Goal: Task Accomplishment & Management: Manage account settings

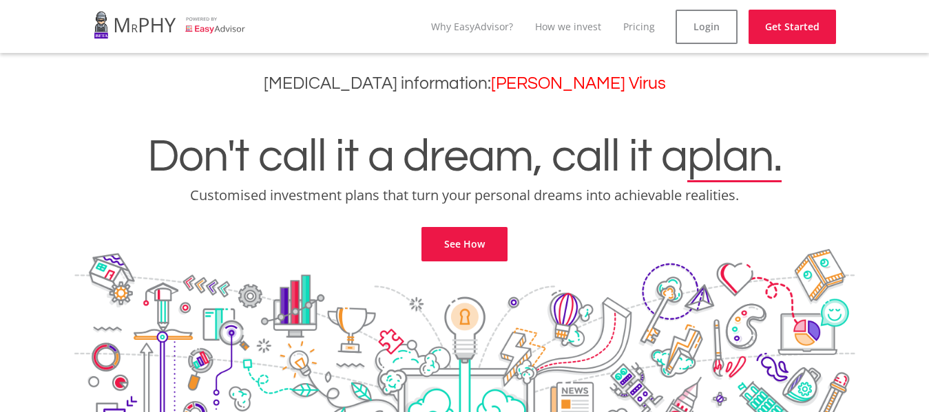
click at [643, 132] on div "Don't call it a dream, call it a plan. Customised investment plans that turn yo…" at bounding box center [464, 180] width 908 height 162
click at [653, 28] on link "Pricing" at bounding box center [639, 26] width 32 height 13
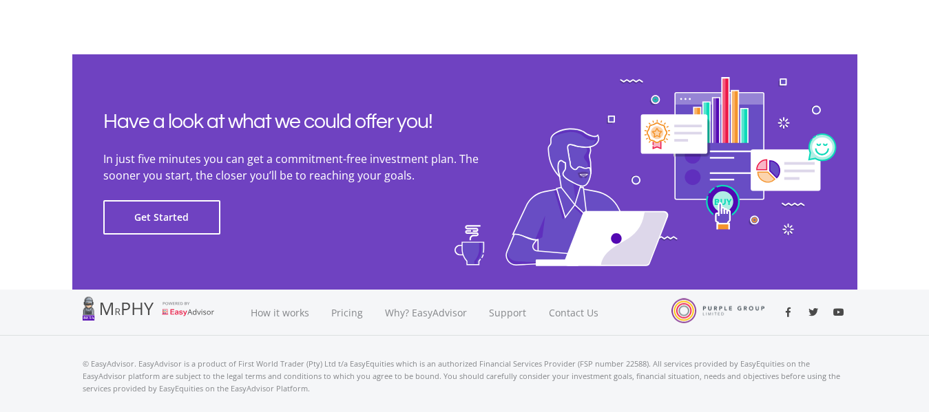
scroll to position [3209, 0]
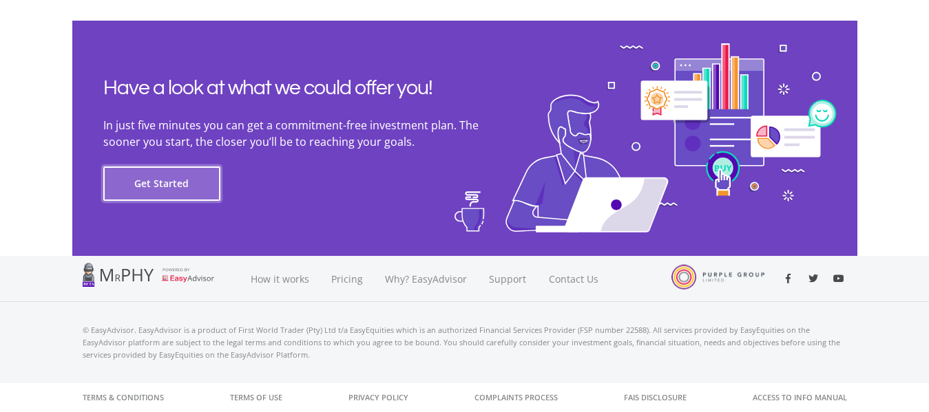
click at [180, 180] on button "Get Started" at bounding box center [161, 184] width 117 height 34
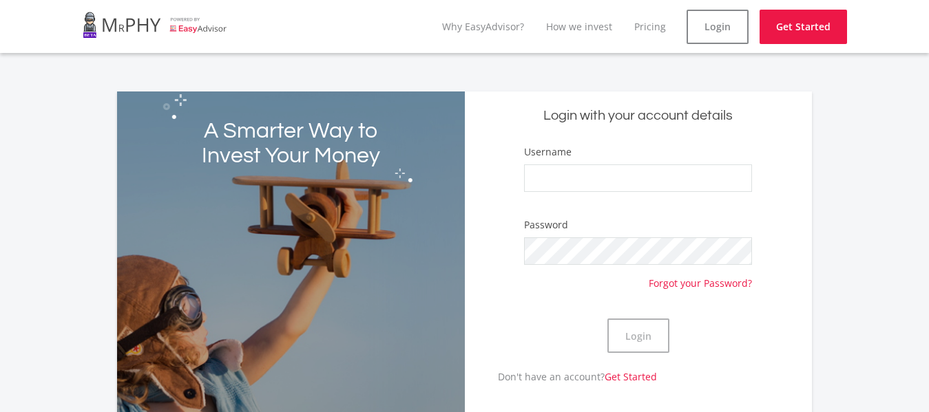
click at [574, 162] on div "Username" at bounding box center [638, 175] width 229 height 61
click at [568, 179] on input "Username" at bounding box center [638, 179] width 229 height 28
type input "JokoTea"
click at [607, 319] on button "Login" at bounding box center [638, 336] width 62 height 34
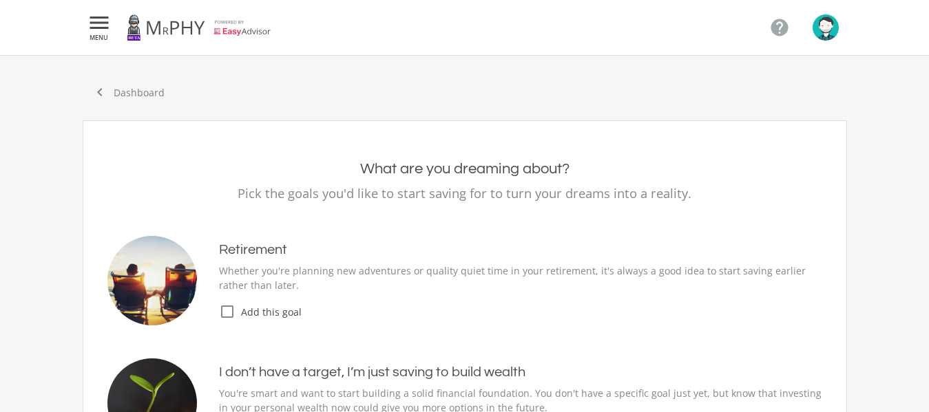
type input "4,000.00"
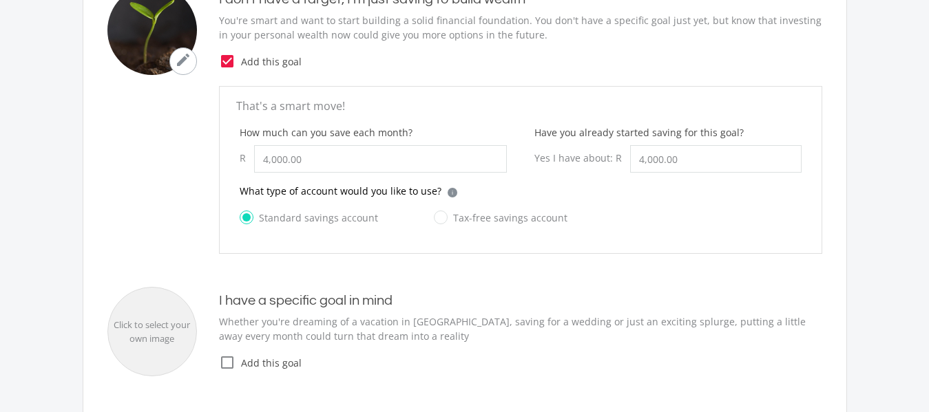
scroll to position [342, 0]
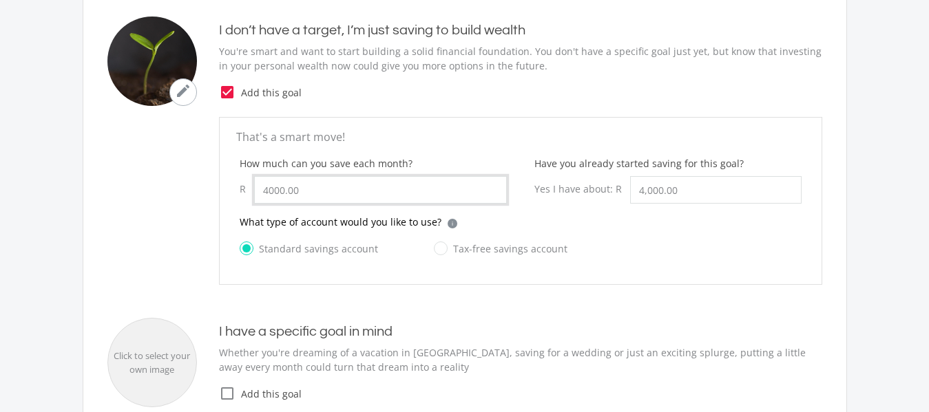
click at [353, 190] on input "4000.00" at bounding box center [380, 190] width 253 height 28
type input "4"
type input "500.00"
click at [683, 194] on input "4000.00" at bounding box center [715, 190] width 171 height 28
type input "4"
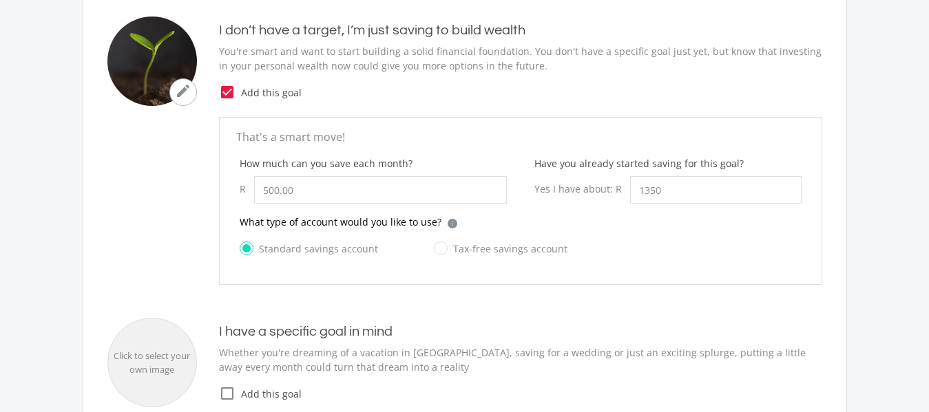
type input "1,350.00"
click at [802, 247] on div "What type of account would you like to use? i Which account type should I choos…" at bounding box center [520, 244] width 589 height 59
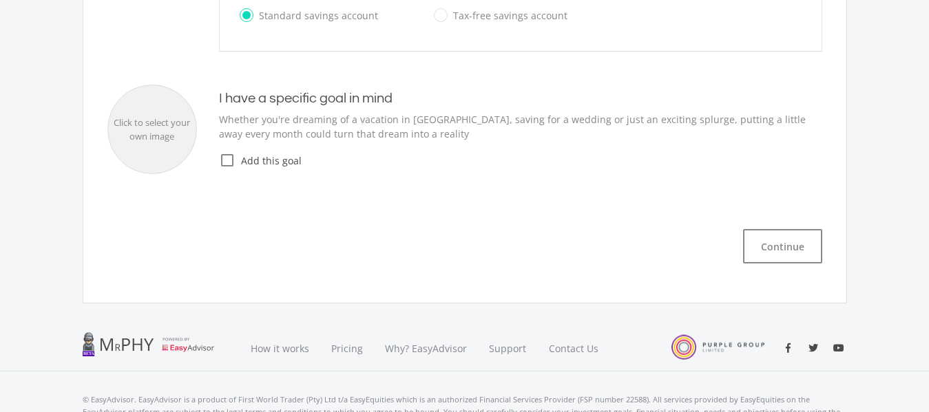
scroll to position [580, 0]
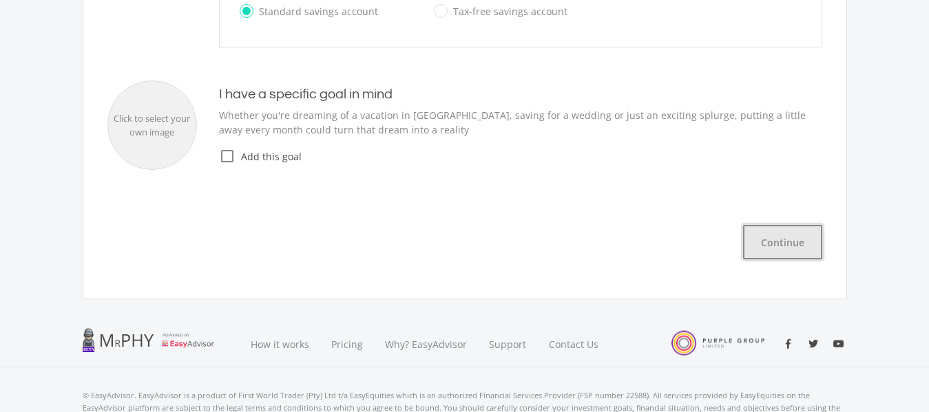
click at [799, 238] on button "Continue" at bounding box center [782, 242] width 79 height 34
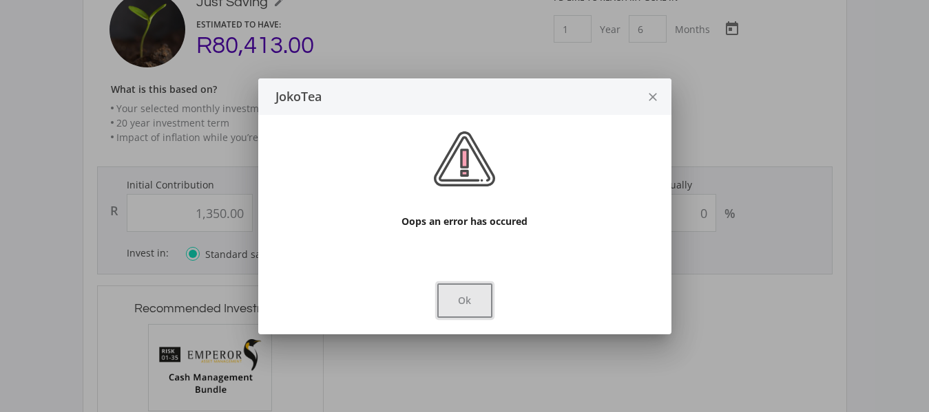
click at [472, 314] on button "Ok" at bounding box center [464, 301] width 55 height 34
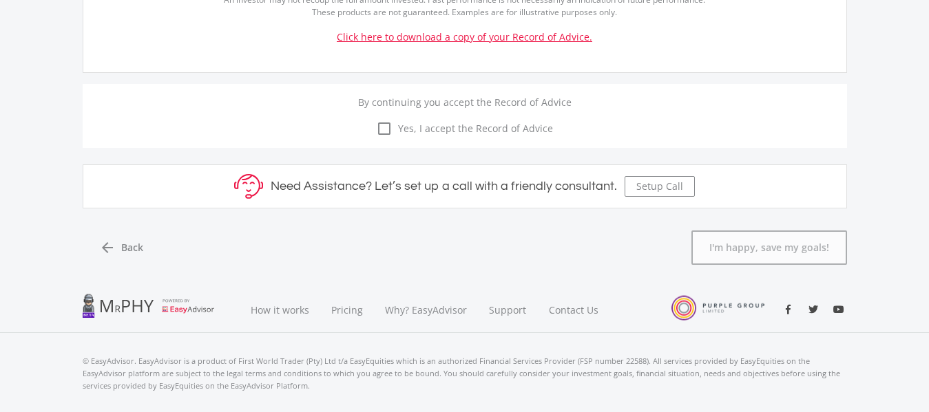
scroll to position [936, 0]
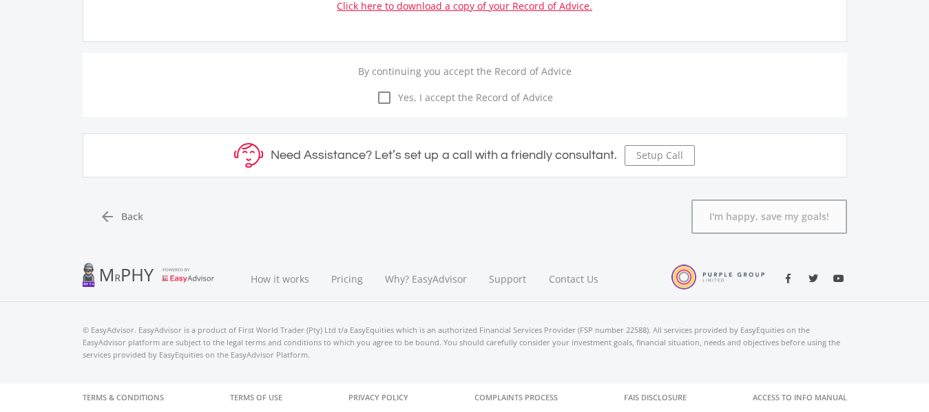
click at [388, 96] on icon "check_box_outline_blank" at bounding box center [384, 98] width 17 height 17
click at [465, 90] on input "check_box_outline_blank check_box Yes, I accept the Record of Advice" at bounding box center [465, 90] width 0 height 0
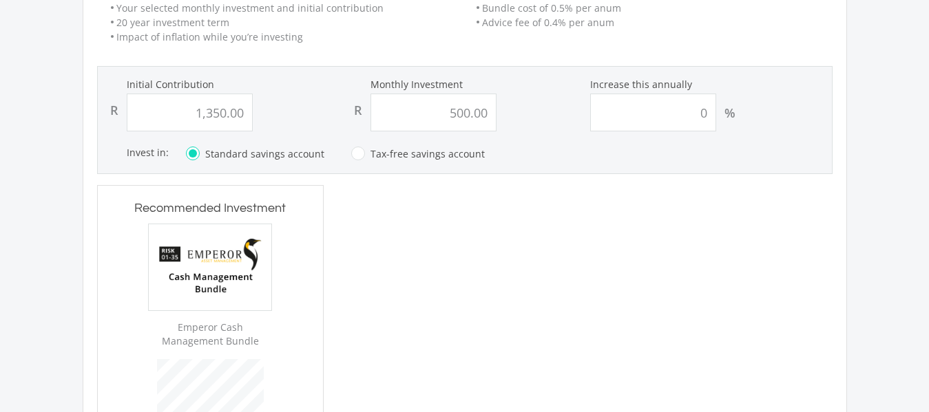
scroll to position [322, 0]
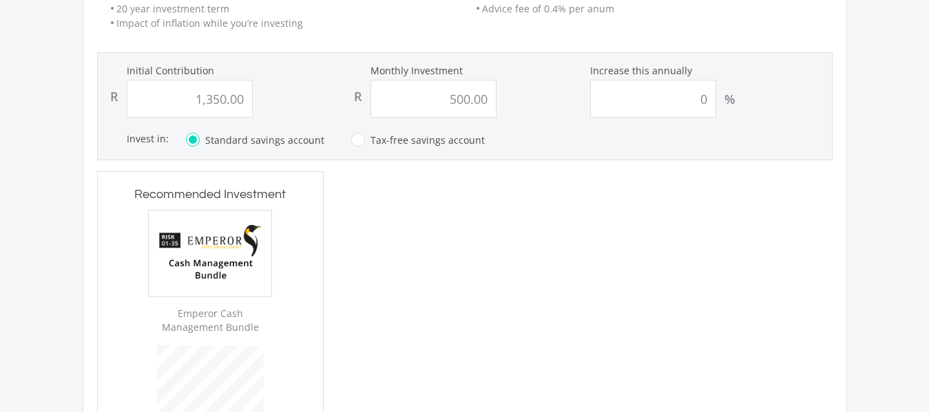
click at [353, 138] on label "Tax-free savings account" at bounding box center [418, 140] width 134 height 17
click at [353, 138] on input "Tax-free savings account" at bounding box center [404, 148] width 134 height 28
radio input "true"
radio input "false"
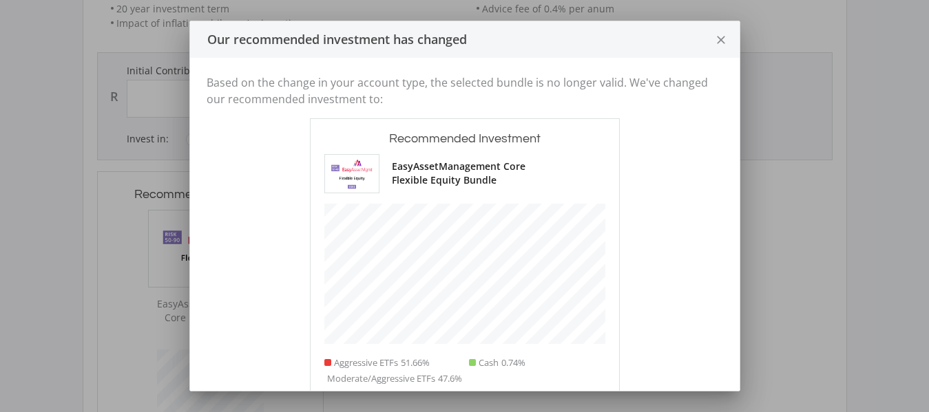
scroll to position [417, 226]
click at [728, 40] on button "close" at bounding box center [721, 39] width 36 height 36
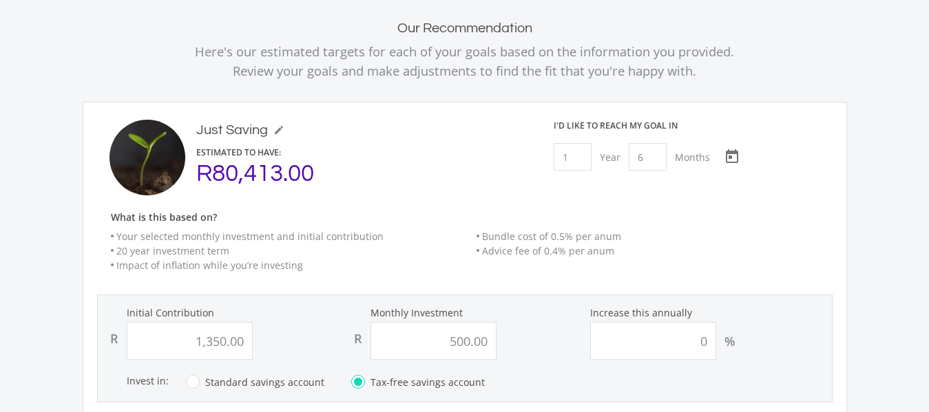
scroll to position [82, 0]
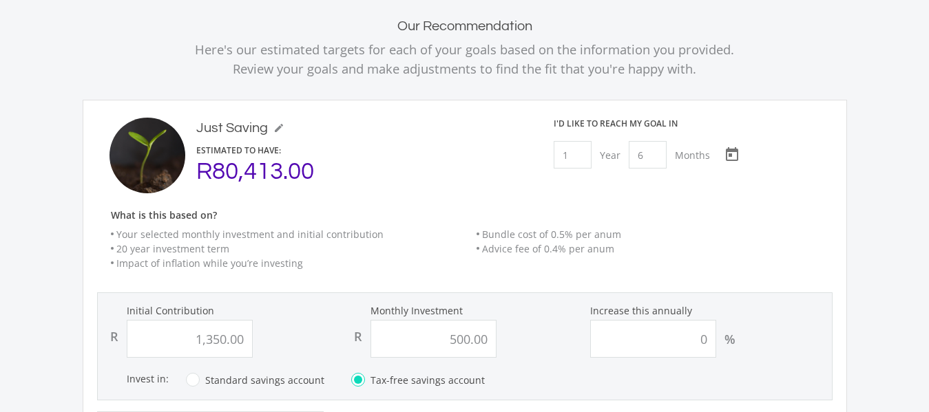
type input "1350"
type input "500"
type input "1,350.00"
type input "500.00"
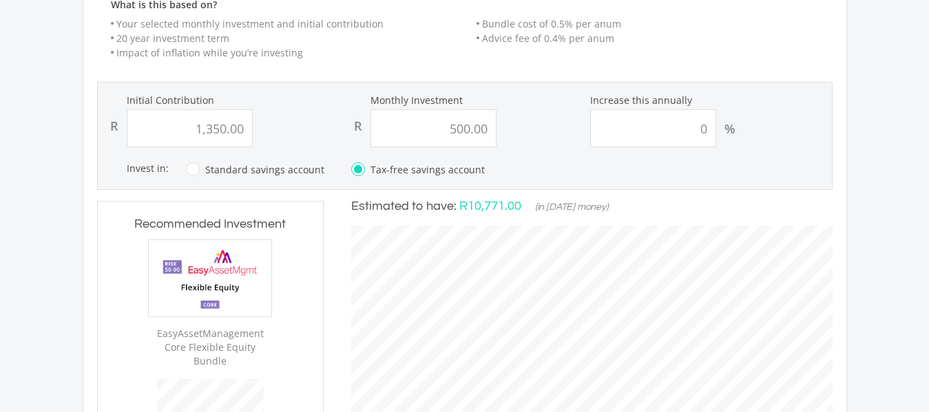
scroll to position [313, 0]
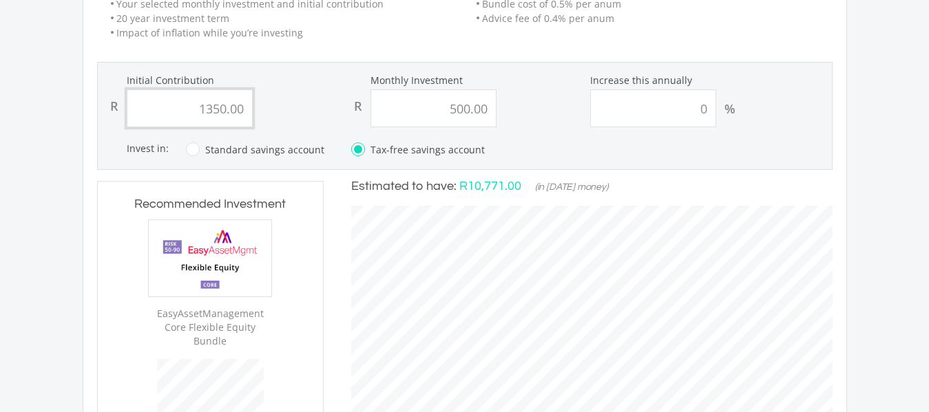
click at [246, 103] on input "1350.00" at bounding box center [190, 109] width 126 height 38
type input "1"
type input "3500"
type input "500.00"
type input "3,500.00"
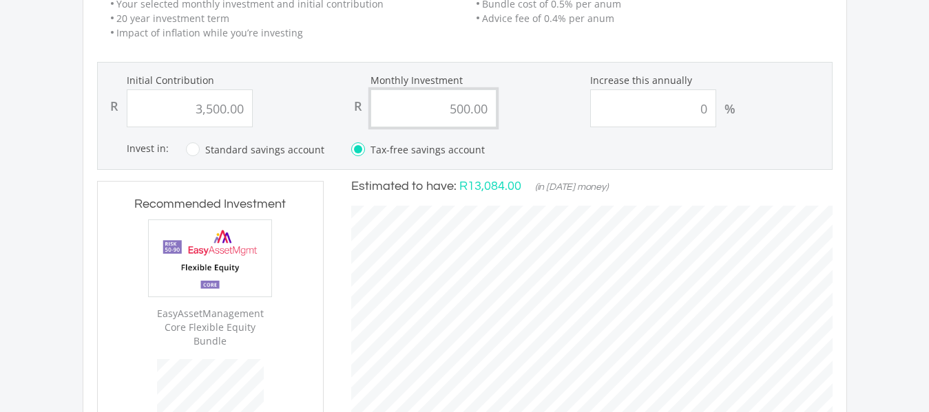
scroll to position [419, 508]
click at [487, 104] on input "500.00" at bounding box center [433, 109] width 126 height 38
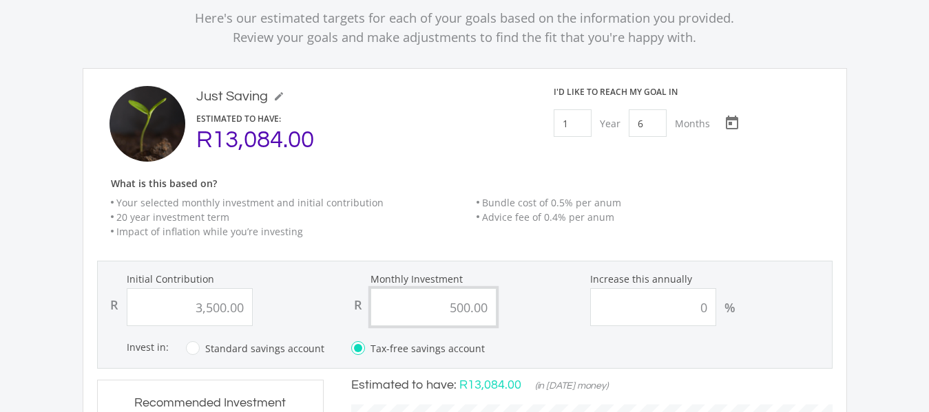
scroll to position [104, 0]
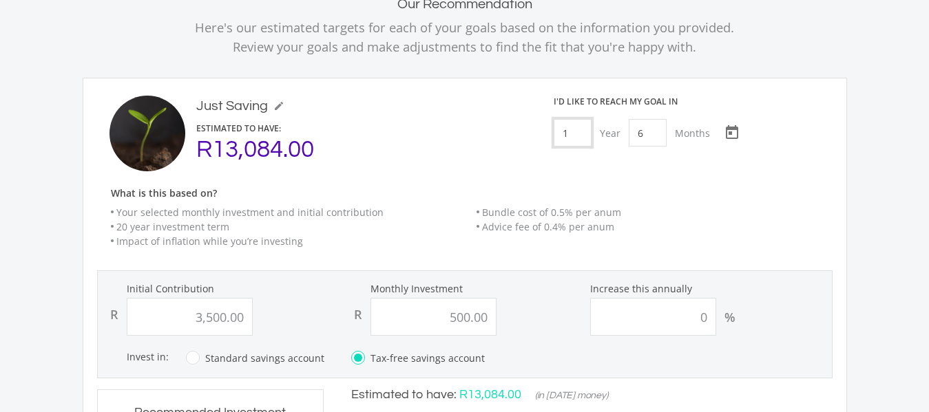
click at [575, 132] on input "1" at bounding box center [573, 133] width 38 height 28
type input "0"
click at [836, 151] on div "I'd like to reach my goal [DATE] [DATE] Choose a date" at bounding box center [691, 134] width 302 height 76
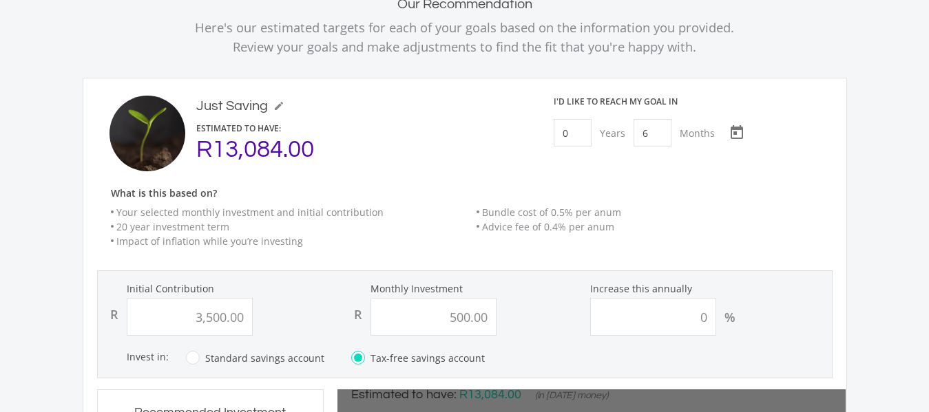
type input "3500"
type input "500"
type input "3,500.00"
type input "500.00"
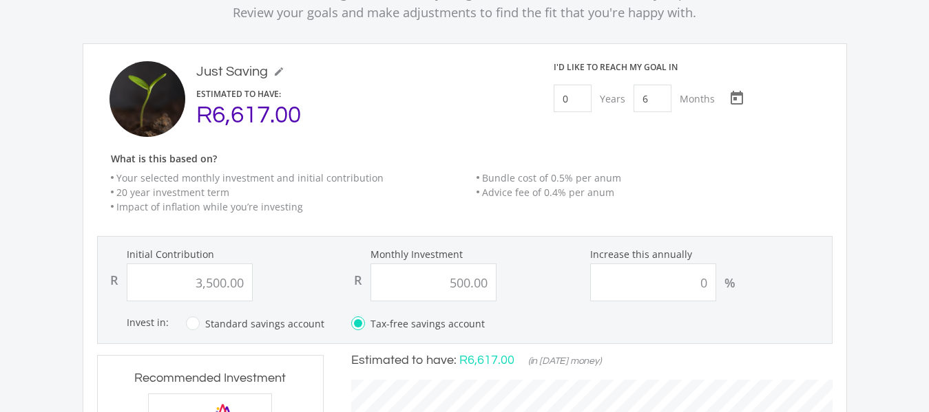
scroll to position [0, 0]
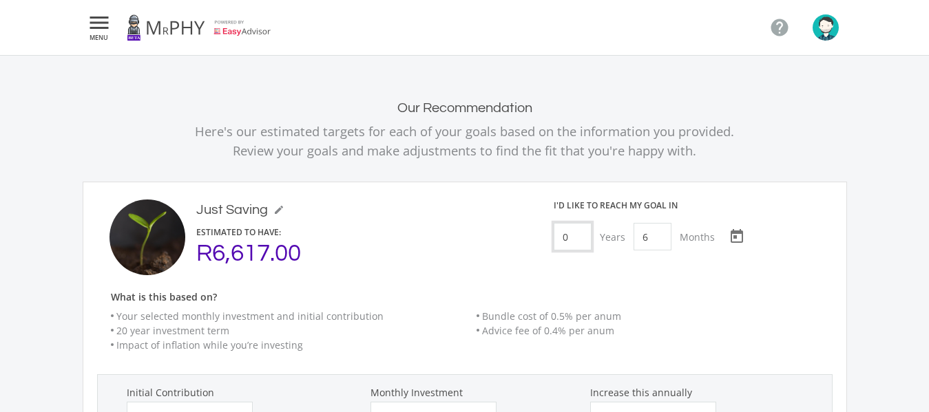
click at [585, 238] on input "0" at bounding box center [573, 237] width 38 height 28
type input "1"
type input "3500"
type input "500"
type input "3,500.00"
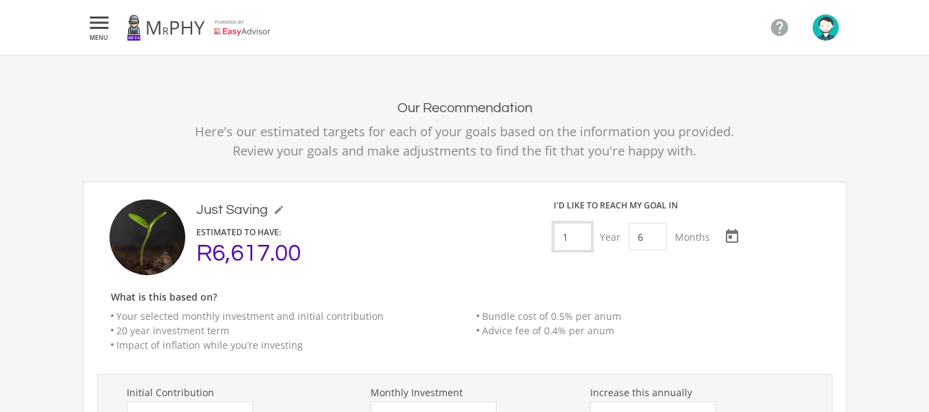
type input "500.00"
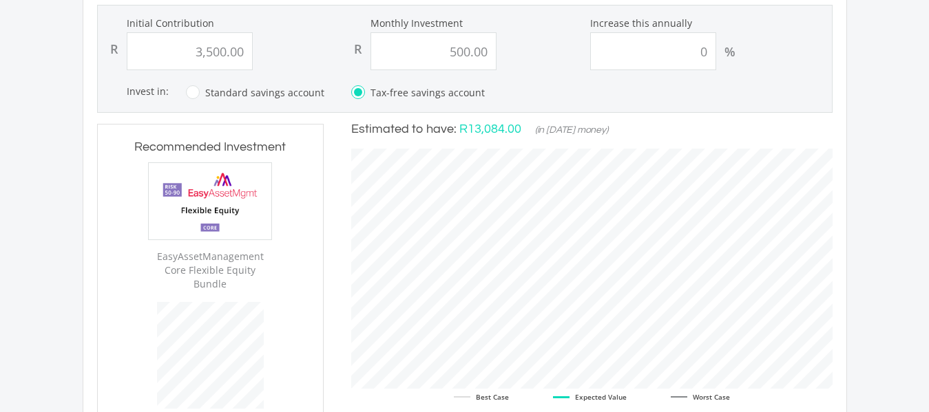
scroll to position [375, 0]
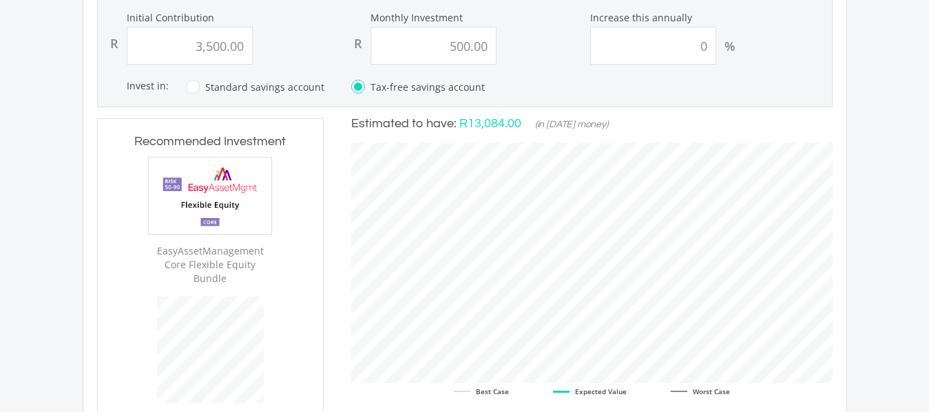
type input "1"
click at [242, 45] on input "3500.00" at bounding box center [190, 46] width 126 height 38
type input "3"
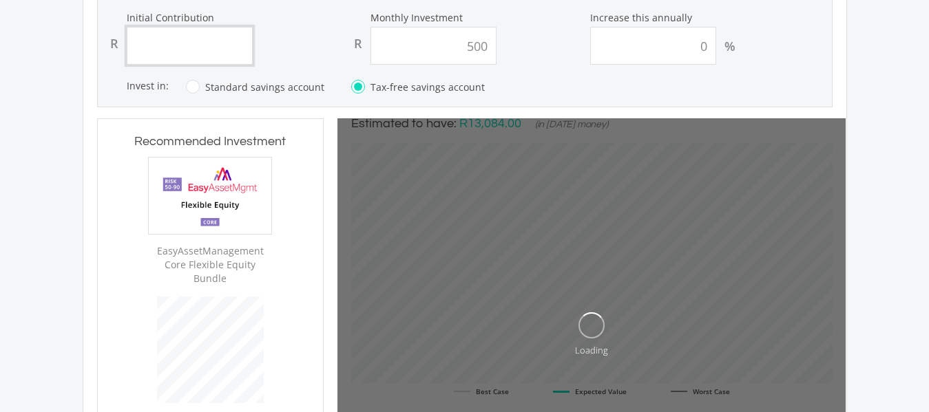
type input "500.00"
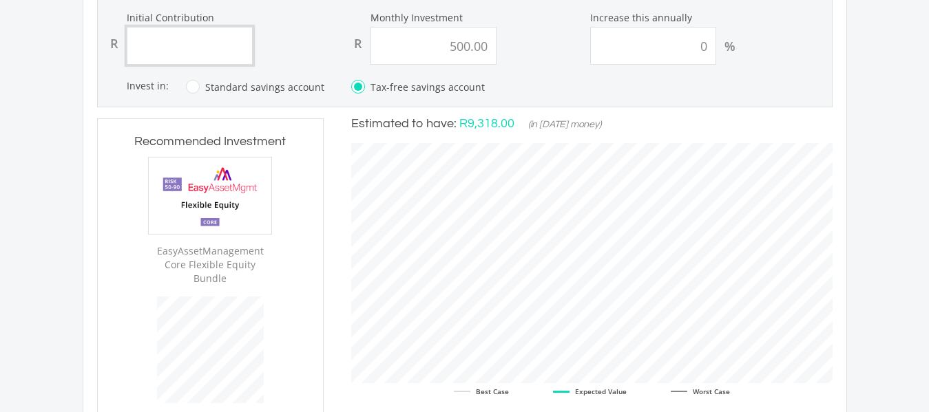
scroll to position [419, 508]
type input "1350"
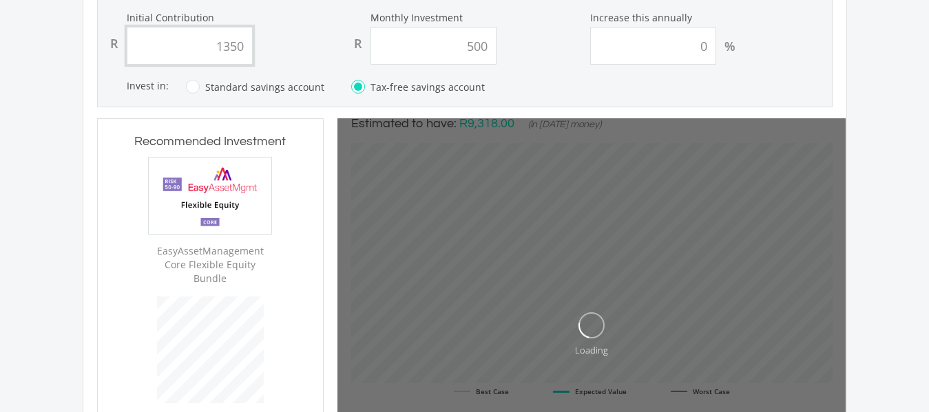
type input "500.00"
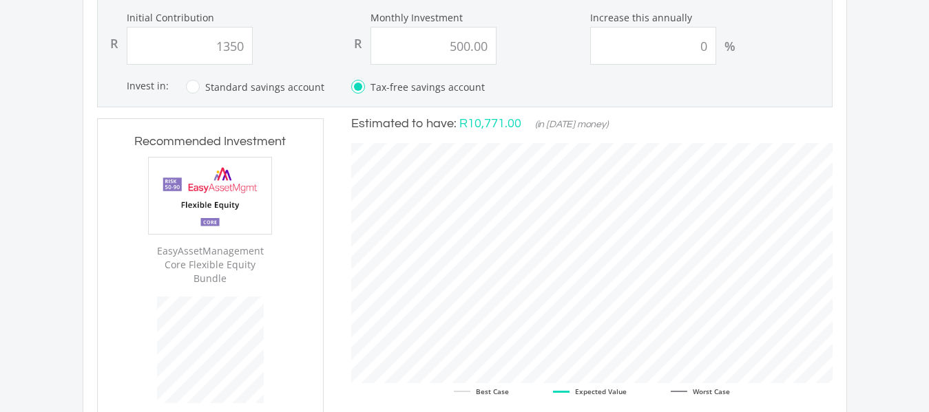
type input "1,350.00"
click at [194, 87] on label "Standard savings account" at bounding box center [255, 86] width 138 height 17
click at [194, 87] on input "Standard savings account" at bounding box center [241, 95] width 138 height 28
radio input "true"
radio input "false"
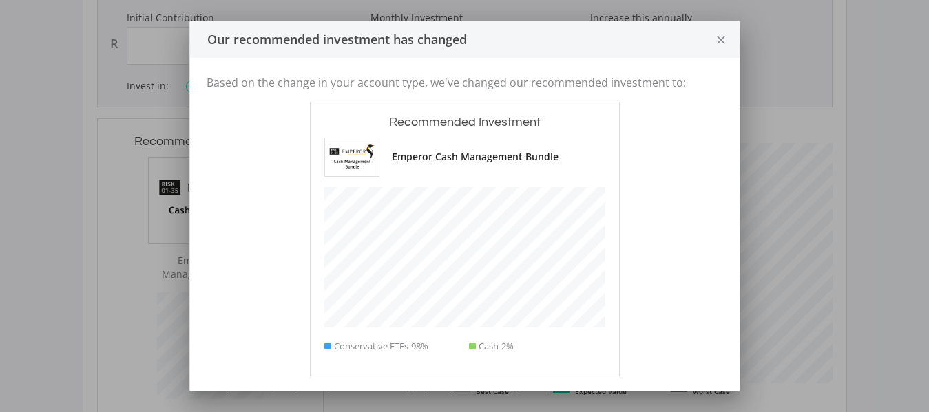
scroll to position [381, 226]
type input "1350"
type input "500"
type input "1,350.00"
type input "500.00"
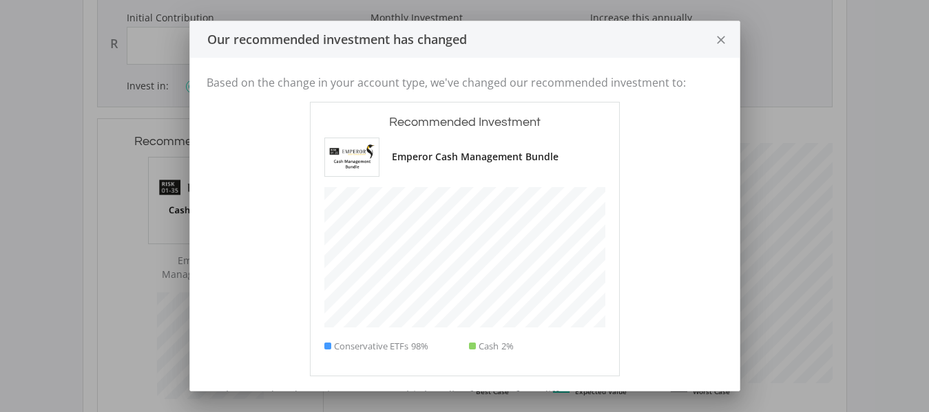
click at [717, 43] on icon "close" at bounding box center [721, 40] width 14 height 36
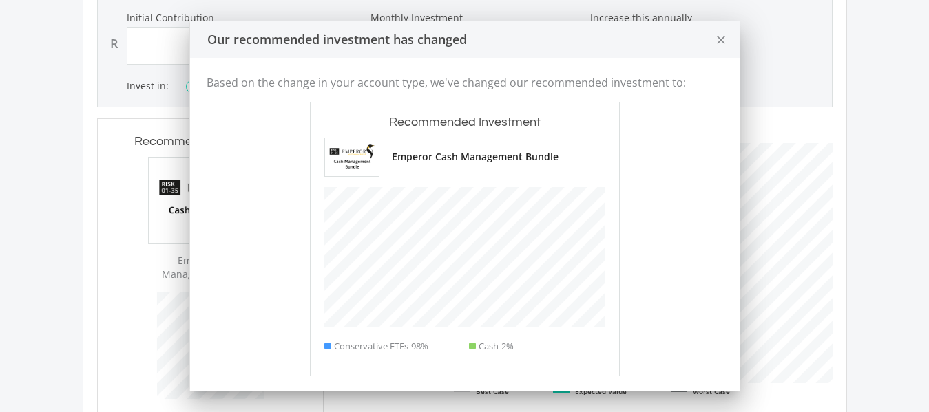
scroll to position [375, 0]
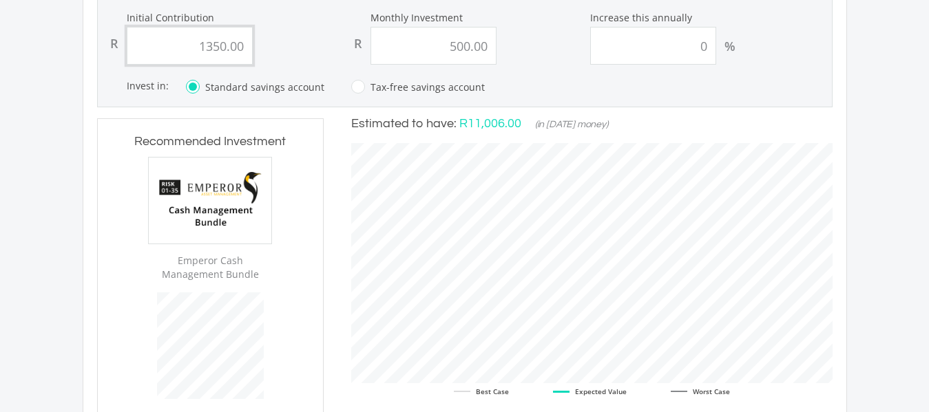
click at [243, 39] on input "1350.00" at bounding box center [190, 46] width 126 height 38
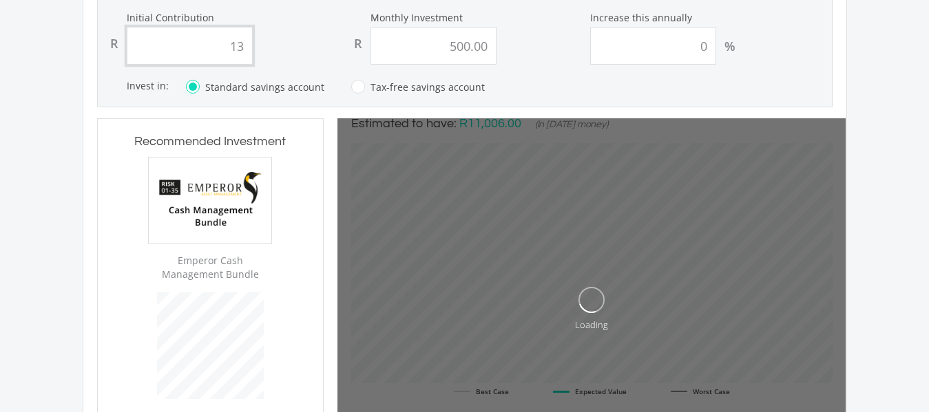
type input "1"
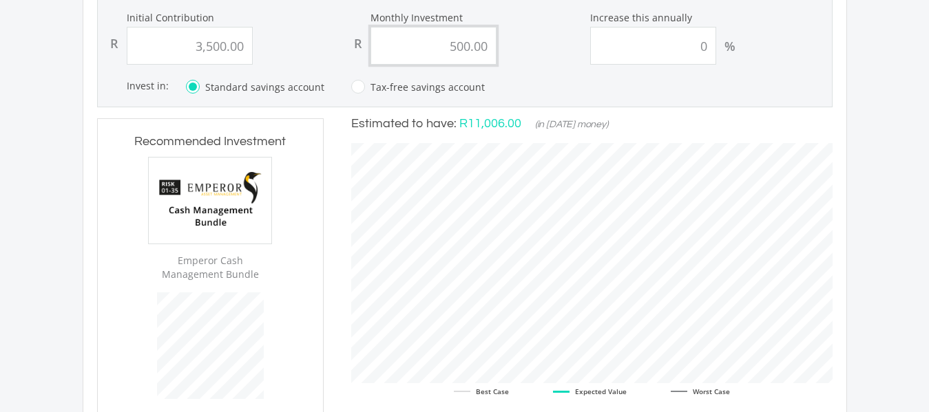
click at [487, 45] on input "500.00" at bounding box center [433, 46] width 126 height 38
type input "3500"
type input "500"
type input "3,500.00"
type input "5"
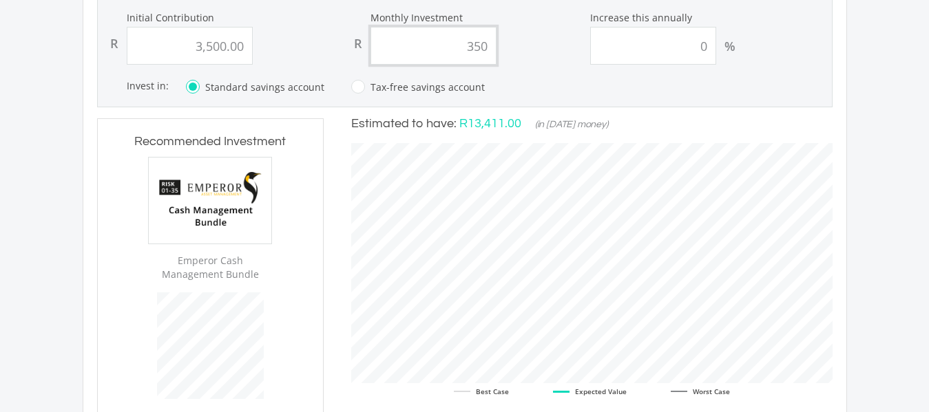
type input "3500"
type input "3,500.00"
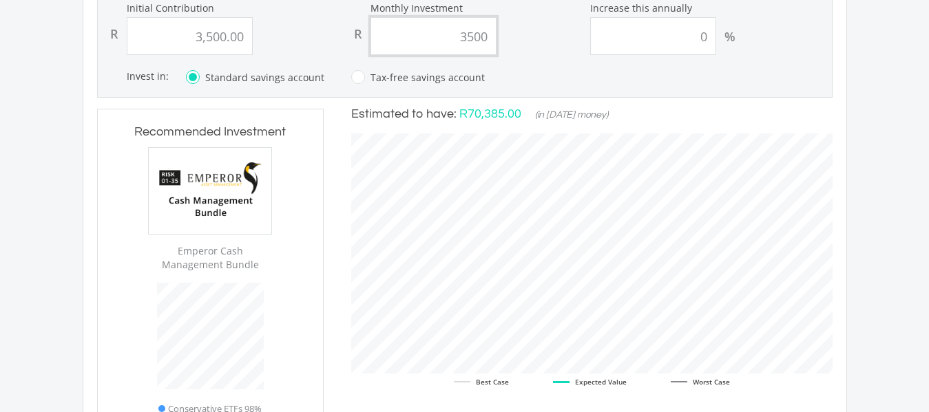
type input "3500"
type input "3500.00"
type input "3,500.00"
click at [243, 39] on input "3500.00" at bounding box center [190, 36] width 126 height 38
type input "3"
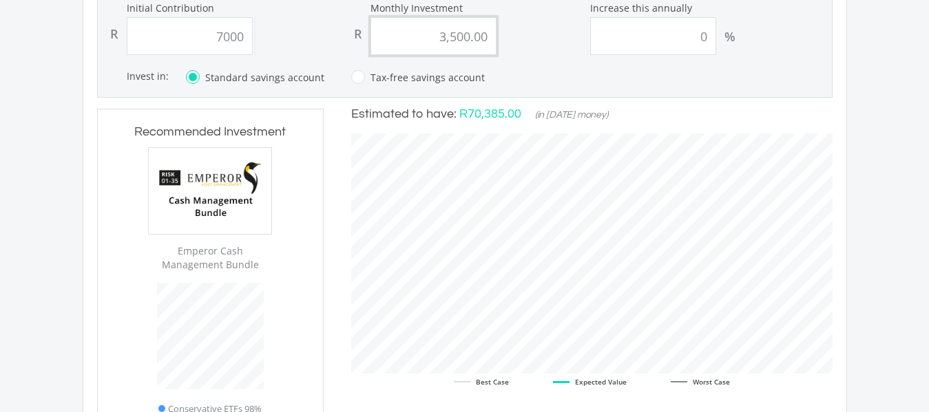
type input "7,000.00"
click at [485, 28] on input "3500.00" at bounding box center [433, 36] width 126 height 38
type input "3"
type input "7000"
type input "3500"
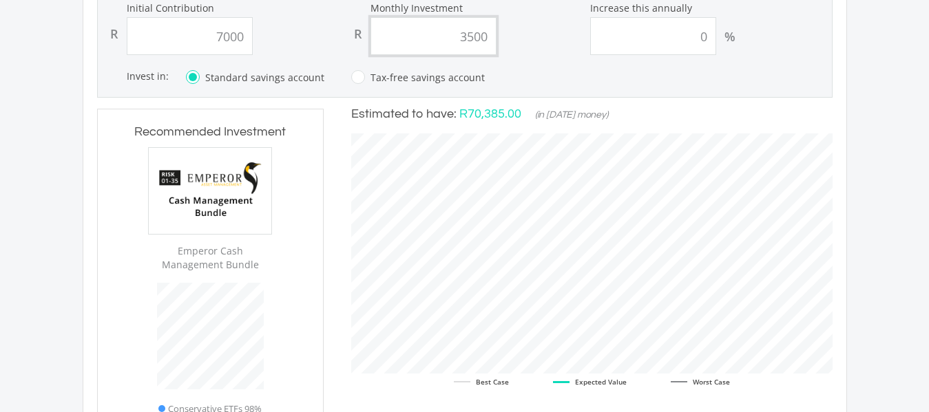
type input "7,000.00"
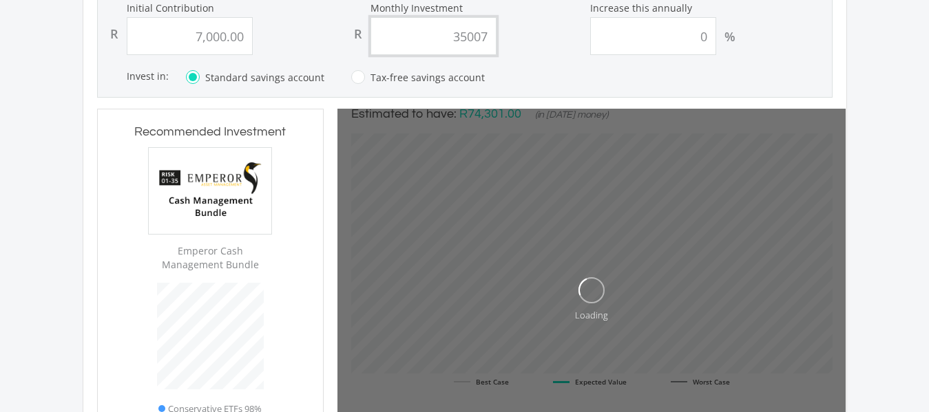
scroll to position [382, 508]
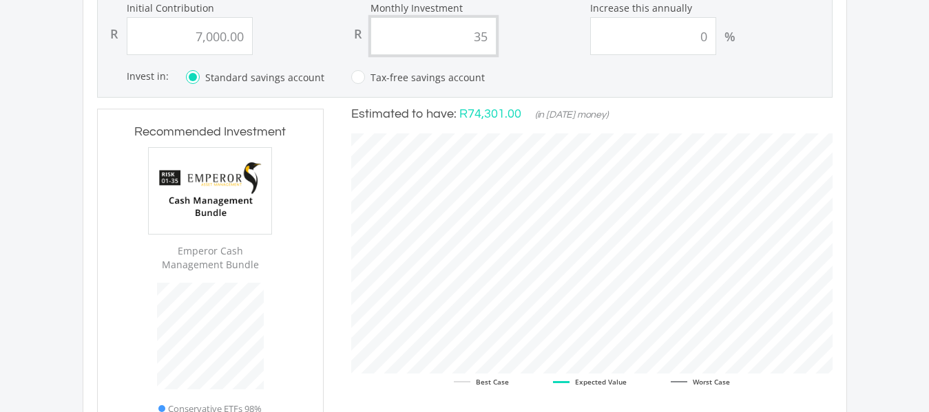
type input "3"
type input "7000"
type input "7"
type input "7,000.00"
type input "7000"
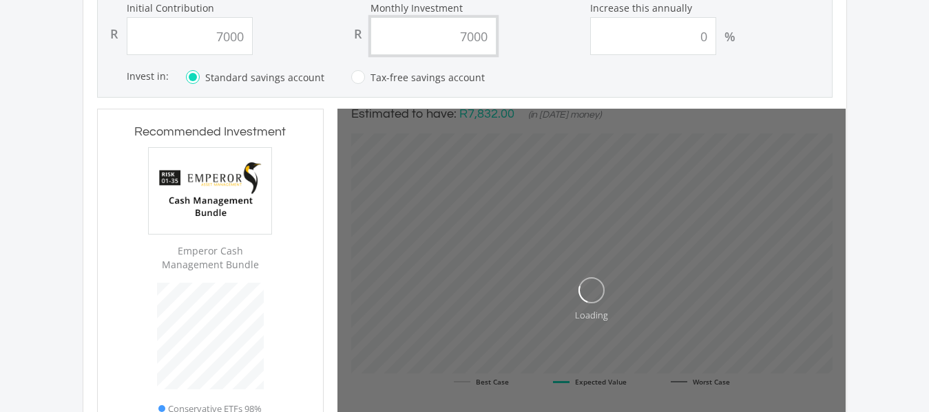
type input "7,000.00"
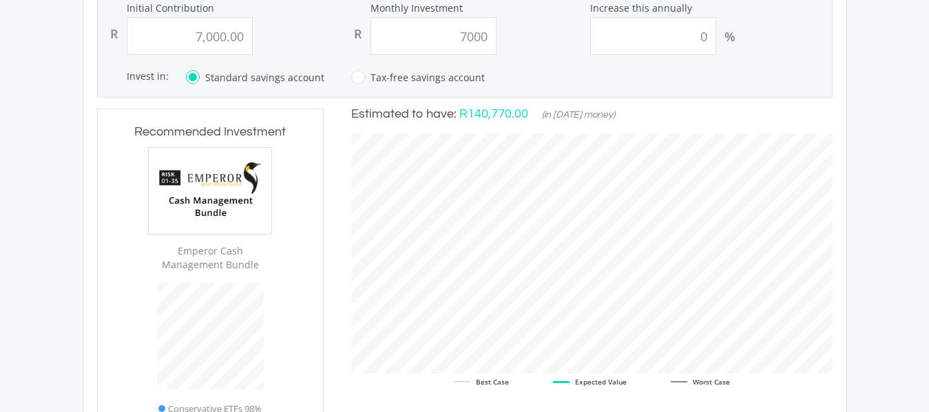
type input "7,000.00"
click at [351, 80] on label "Tax-free savings account" at bounding box center [418, 77] width 134 height 17
click at [348, 80] on input "Tax-free savings account" at bounding box center [404, 86] width 134 height 28
radio input "true"
radio input "false"
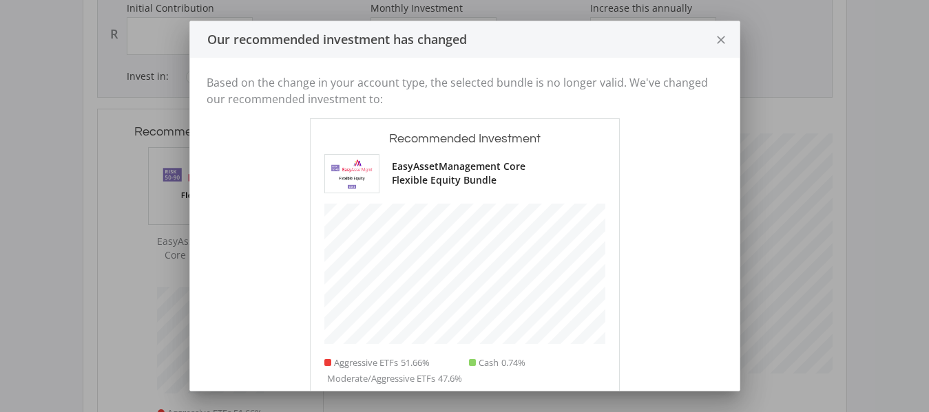
scroll to position [417, 226]
click at [714, 39] on icon "close" at bounding box center [721, 40] width 14 height 36
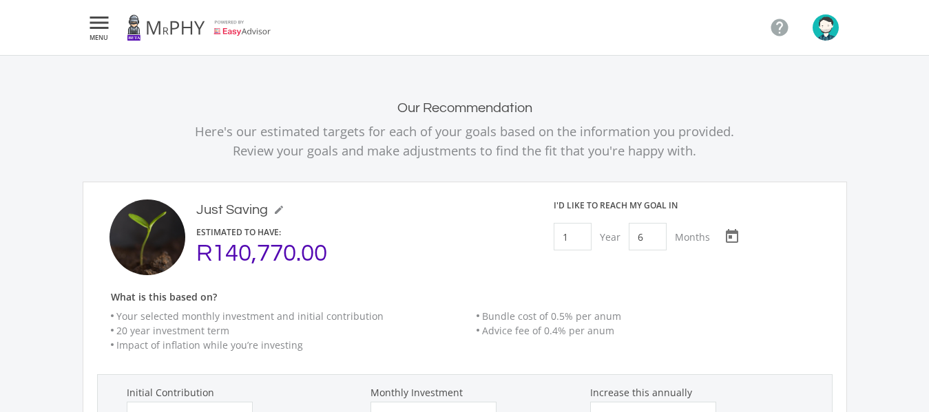
scroll to position [385, 0]
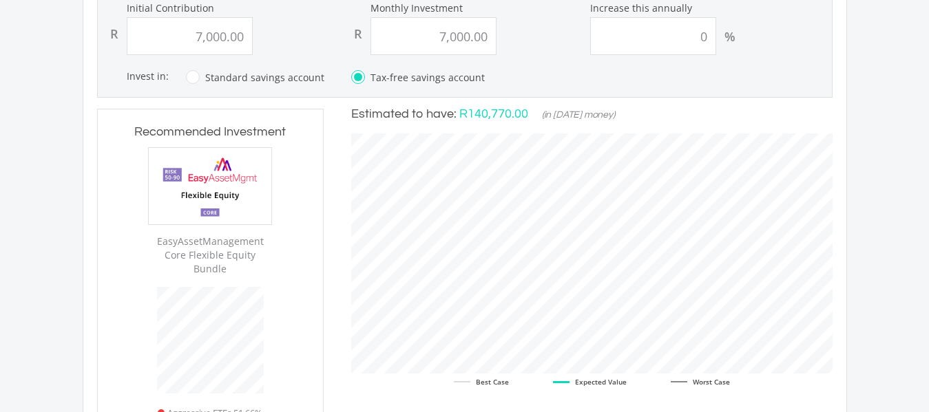
type input "7000"
type input "7,000.00"
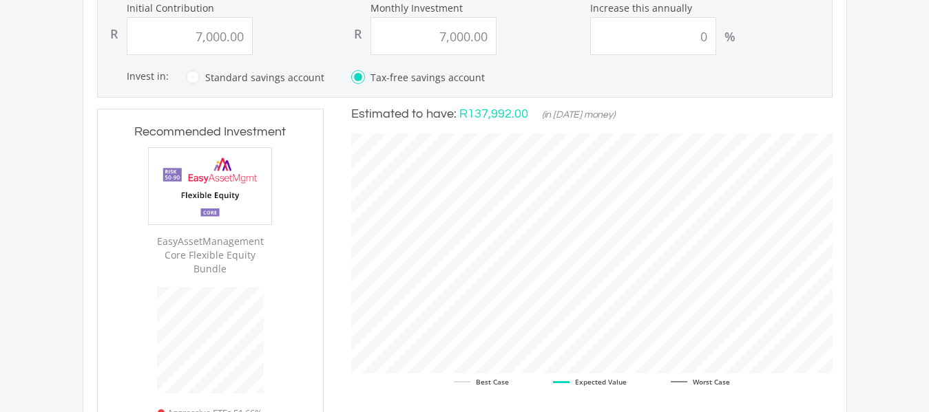
click at [172, 72] on input "Standard savings account" at bounding box center [241, 86] width 138 height 28
radio input "true"
click at [337, 72] on input "Tax-free savings account" at bounding box center [404, 86] width 134 height 28
radio input "true"
click at [172, 72] on input "Standard savings account" at bounding box center [241, 86] width 138 height 28
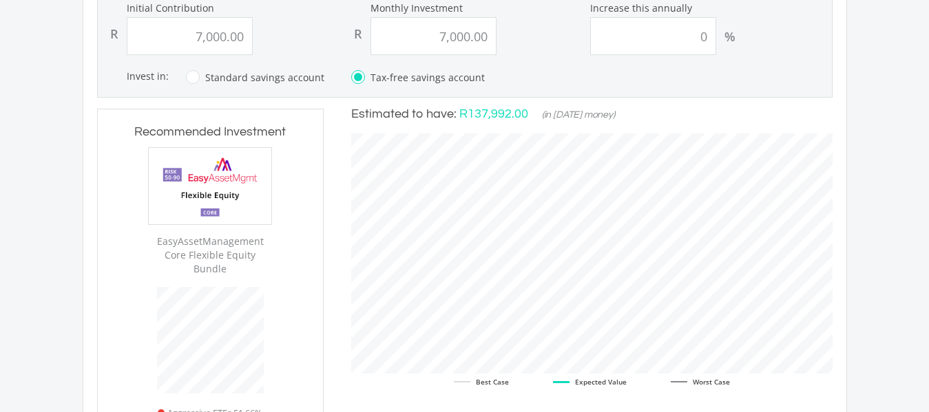
radio input "true"
radio input "false"
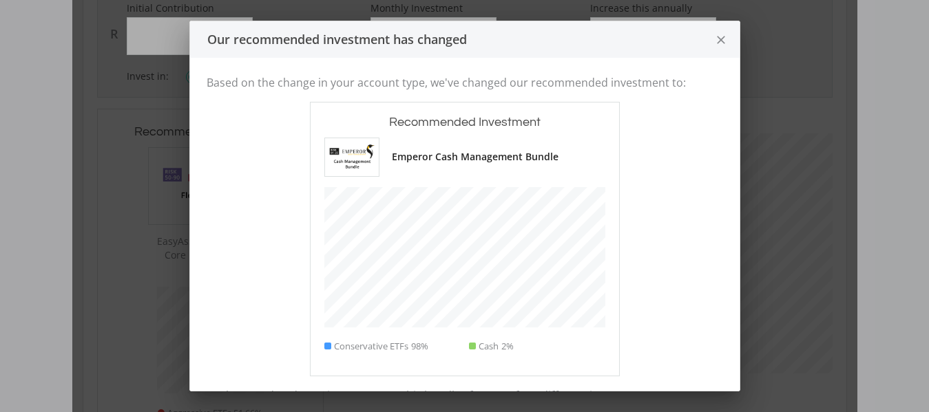
scroll to position [370, 549]
type input "7000"
type input "7,000.00"
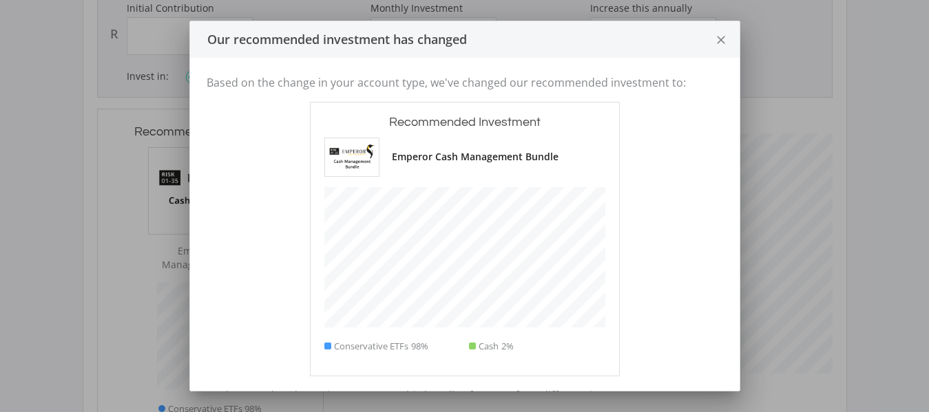
scroll to position [382, 508]
click at [722, 39] on icon "close" at bounding box center [721, 40] width 14 height 36
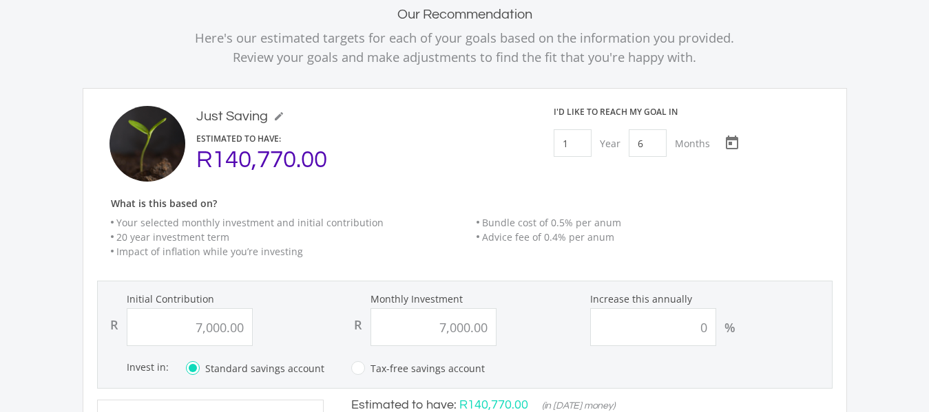
scroll to position [0, 0]
